Goal: Find specific page/section: Find specific page/section

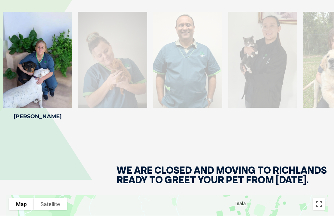
scroll to position [855, 0]
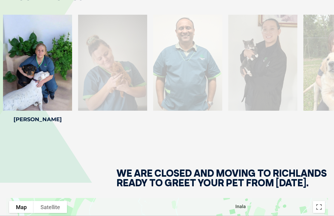
click at [203, 174] on h2 "WE ARE CLOSED AND MOVING TO RICHLANDS READY TO GREET YOUR PET FROM 6 [DATE]" at bounding box center [222, 184] width 211 height 30
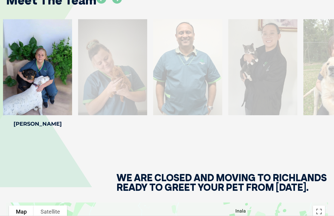
scroll to position [837, 0]
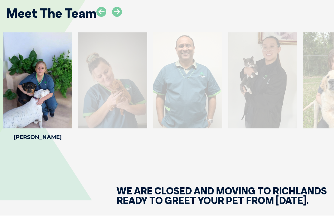
click at [190, 123] on div at bounding box center [187, 80] width 69 height 96
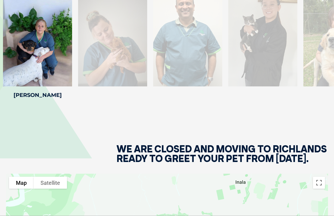
scroll to position [858, 0]
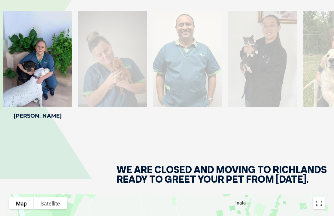
click at [216, 140] on div "Meet The Team Melissa O Melissa O Veterinary Nurse Melissa has been in the nurs…" at bounding box center [167, 48] width 334 height 195
click at [193, 92] on div at bounding box center [187, 59] width 69 height 96
click at [139, 93] on div at bounding box center [112, 59] width 69 height 96
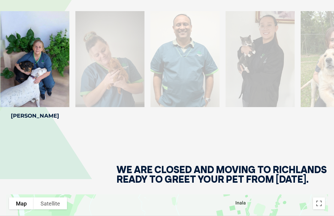
scroll to position [859, 0]
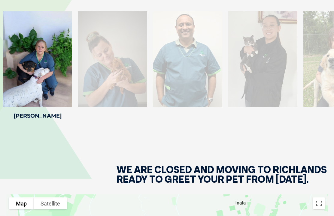
click at [190, 92] on div at bounding box center [187, 59] width 69 height 96
click at [196, 102] on div at bounding box center [187, 59] width 69 height 96
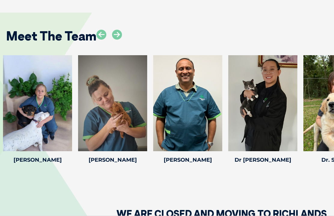
scroll to position [815, 0]
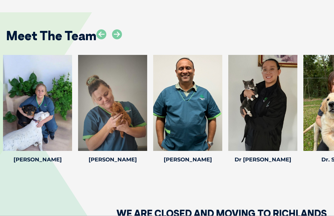
click at [114, 39] on icon at bounding box center [117, 34] width 10 height 10
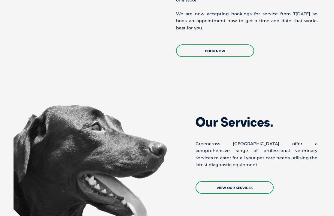
scroll to position [327, 0]
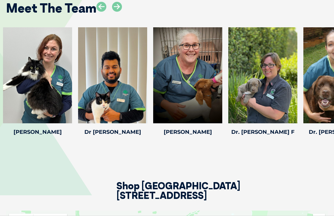
scroll to position [884, 0]
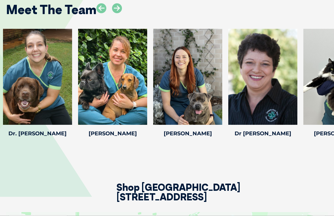
click at [113, 107] on div at bounding box center [112, 77] width 69 height 96
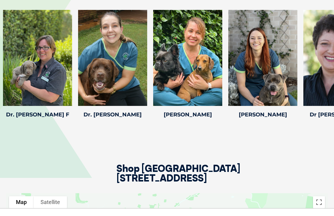
scroll to position [905, 0]
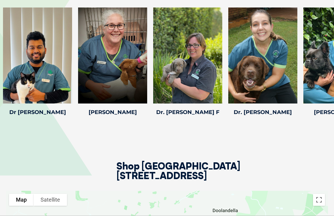
click at [70, 96] on icon at bounding box center [69, 100] width 20 height 20
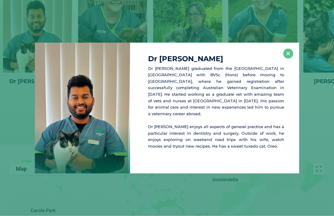
scroll to position [937, 0]
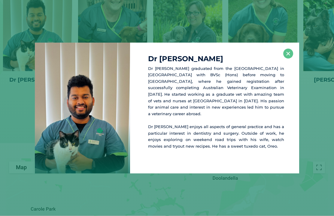
click at [289, 52] on button "×" at bounding box center [288, 54] width 10 height 10
